Goal: Use online tool/utility: Utilize a website feature to perform a specific function

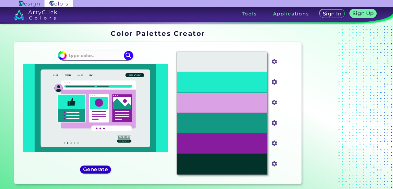
click at [85, 169] on h5 "Generate" at bounding box center [95, 169] width 23 height 5
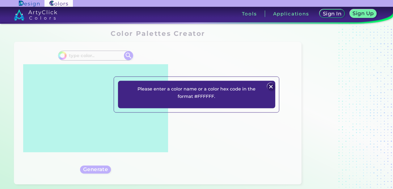
click at [268, 83] on img at bounding box center [270, 86] width 7 height 7
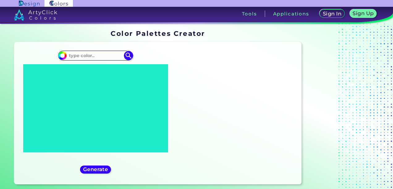
click at [235, 115] on div at bounding box center [234, 113] width 15 height 15
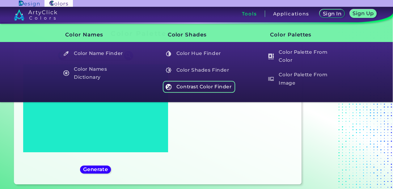
click at [219, 85] on h5 "Contrast Color Finder" at bounding box center [199, 87] width 73 height 12
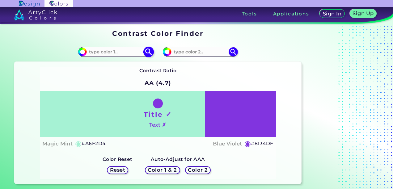
click at [84, 55] on img at bounding box center [82, 51] width 9 height 9
click at [129, 56] on input at bounding box center [115, 52] width 57 height 8
type input "F"
type input "#FFFFFF"
type input "#ffffff"
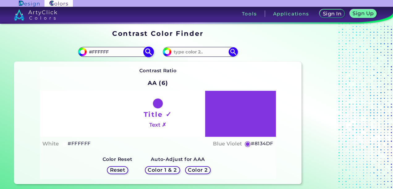
click at [146, 50] on img at bounding box center [148, 51] width 11 height 11
click at [148, 52] on img at bounding box center [148, 51] width 11 height 11
click at [207, 50] on input at bounding box center [199, 52] width 57 height 8
type input ")"
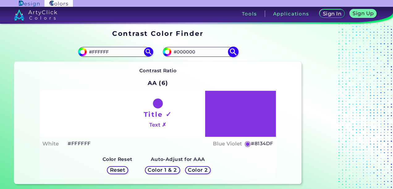
type input "#000000"
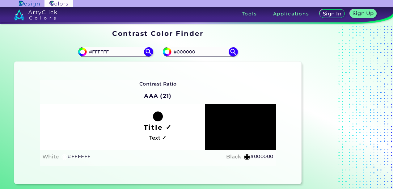
click at [156, 98] on h2 "AAA (21)" at bounding box center [157, 96] width 33 height 14
